Goal: Information Seeking & Learning: Understand process/instructions

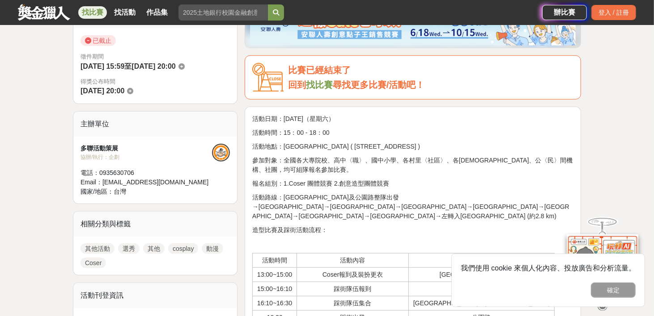
click at [340, 196] on span "活動路線：[GEOGRAPHIC_DATA]及公園路整隊出發→[GEOGRAPHIC_DATA]→[GEOGRAPHIC_DATA]→[GEOGRAPHIC_…" at bounding box center [410, 207] width 317 height 26
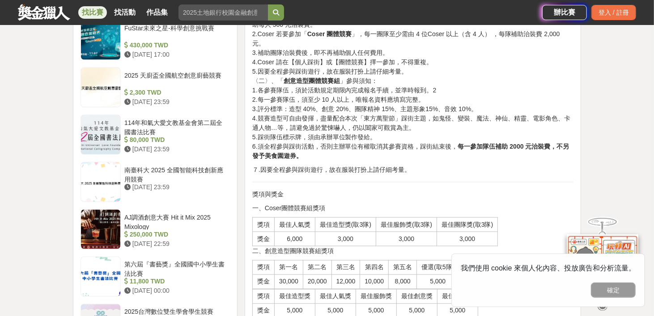
scroll to position [671, 0]
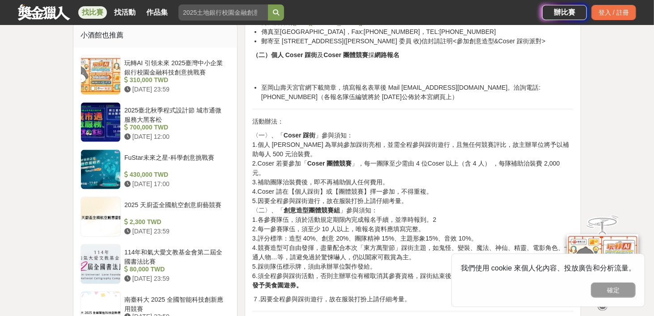
click at [312, 214] on p "〈一〉、「 Coser 踩街 」參與須知： 1.個人 [PERSON_NAME] 為單純參加踩街亮相，並需全程參與踩街遊行，且無任何競賽評比，故主辦單位將予以…" at bounding box center [412, 211] width 321 height 160
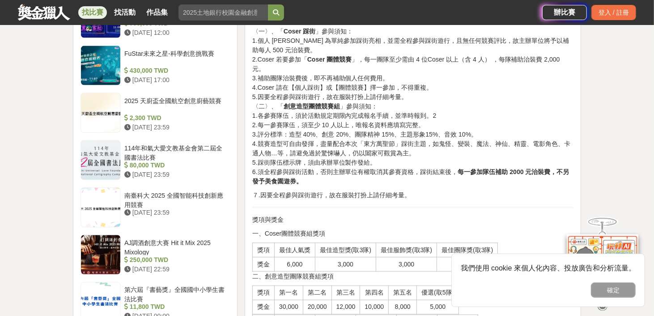
scroll to position [767, 0]
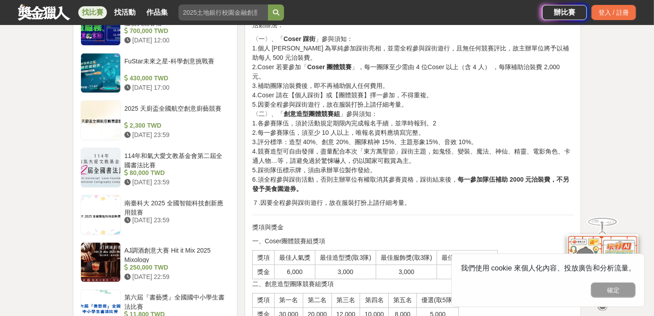
click at [288, 198] on p "７.因要全程參與踩街遊行，故在服裝打扮上請仔細考量。" at bounding box center [412, 202] width 321 height 9
drag, startPoint x: 288, startPoint y: 182, endPoint x: 407, endPoint y: 178, distance: 119.0
click at [406, 198] on p "７.因要全程參與踩街遊行，故在服裝打扮上請仔細考量。" at bounding box center [412, 202] width 321 height 9
click at [407, 198] on p "７.因要全程參與踩街遊行，故在服裝打扮上請仔細考量。" at bounding box center [412, 202] width 321 height 9
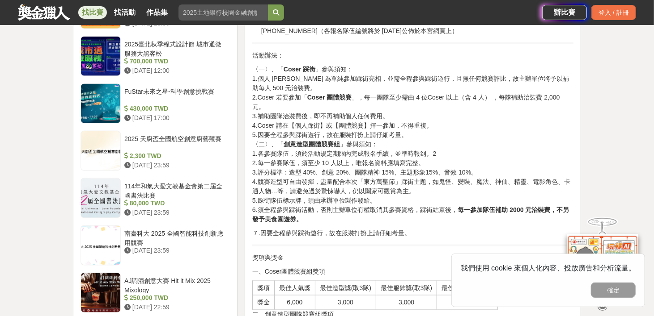
scroll to position [722, 0]
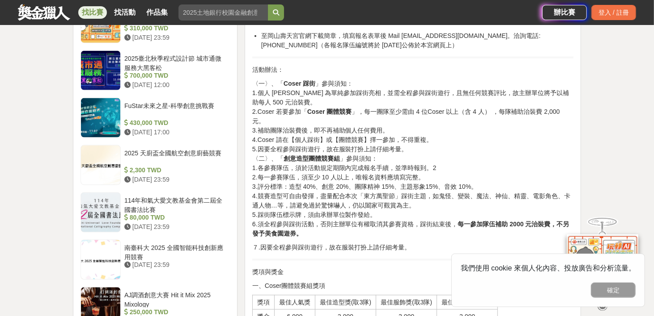
click at [287, 166] on p "〈一〉、「 Coser 踩街 」參與須知： 1.個人 [PERSON_NAME] 為單純參加踩街亮相，並需全程參與踩街遊行，且無任何競賽評比，故主辦單位將予以…" at bounding box center [412, 159] width 321 height 160
drag, startPoint x: 287, startPoint y: 166, endPoint x: 343, endPoint y: 166, distance: 55.4
click at [343, 166] on p "〈一〉、「 Coser 踩街 」參與須知： 1.個人 [PERSON_NAME] 為單純參加踩街亮相，並需全程參與踩街遊行，且無任何競賽評比，故主辦單位將予以…" at bounding box center [412, 159] width 321 height 160
click at [406, 179] on p "〈一〉、「 Coser 踩街 」參與須知： 1.個人 [PERSON_NAME] 為單純參加踩街亮相，並需全程參與踩街遊行，且無任何競賽評比，故主辦單位將予以…" at bounding box center [412, 159] width 321 height 160
drag, startPoint x: 320, startPoint y: 177, endPoint x: 542, endPoint y: 183, distance: 221.8
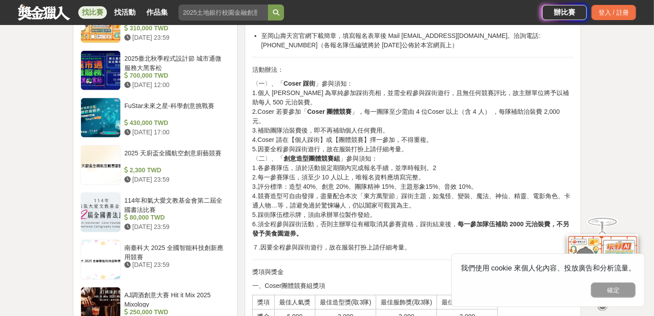
click at [542, 183] on p "〈一〉、「 Coser 踩街 」參與須知： 1.個人 [PERSON_NAME] 為單純參加踩街亮相，並需全程參與踩街遊行，且無任何競賽評比，故主辦單位將予以…" at bounding box center [412, 159] width 321 height 160
drag, startPoint x: 319, startPoint y: 173, endPoint x: 413, endPoint y: 176, distance: 94.3
click at [413, 176] on p "〈一〉、「 Coser 踩街 」參與須知： 1.個人 [PERSON_NAME] 為單純參加踩街亮相，並需全程參與踩街遊行，且無任何競賽評比，故主辦單位將予以…" at bounding box center [412, 159] width 321 height 160
click at [401, 195] on p "〈一〉、「 Coser 踩街 」參與須知： 1.個人 [PERSON_NAME] 為單純參加踩街亮相，並需全程參與踩街遊行，且無任何競賽評比，故主辦單位將予以…" at bounding box center [412, 159] width 321 height 160
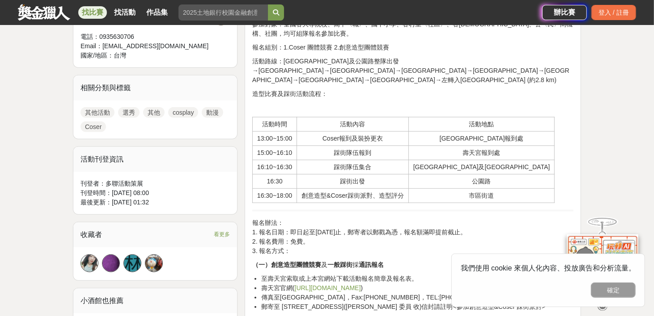
scroll to position [409, 0]
